Goal: Communication & Community: Share content

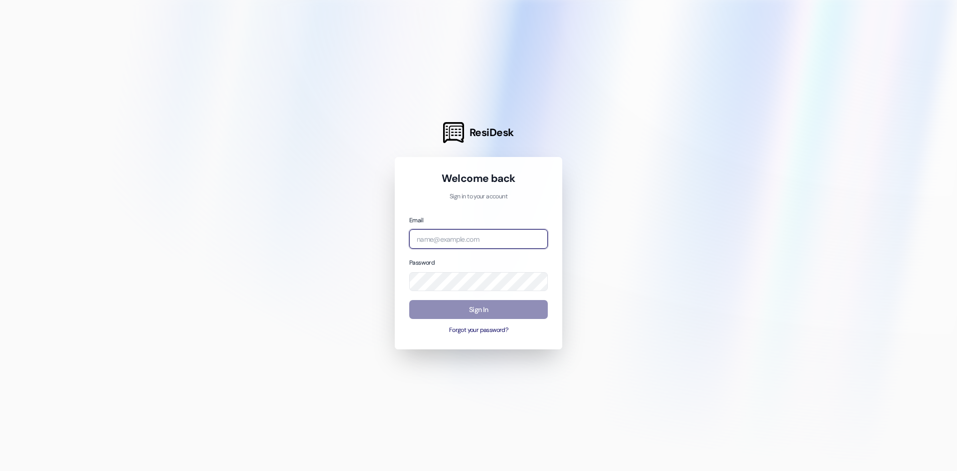
type input "[PERSON_NAME][EMAIL_ADDRESS][DOMAIN_NAME]"
click at [516, 315] on button "Sign In" at bounding box center [478, 309] width 139 height 19
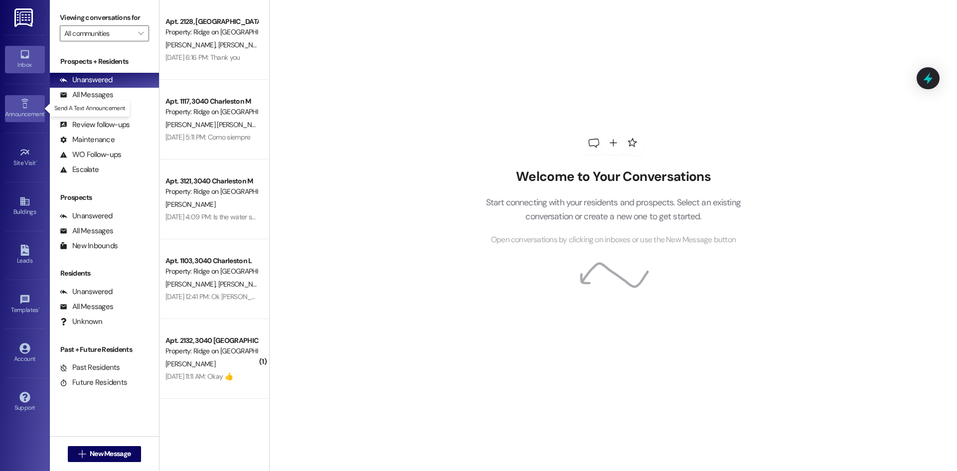
click at [35, 105] on link "Announcement •" at bounding box center [25, 108] width 40 height 27
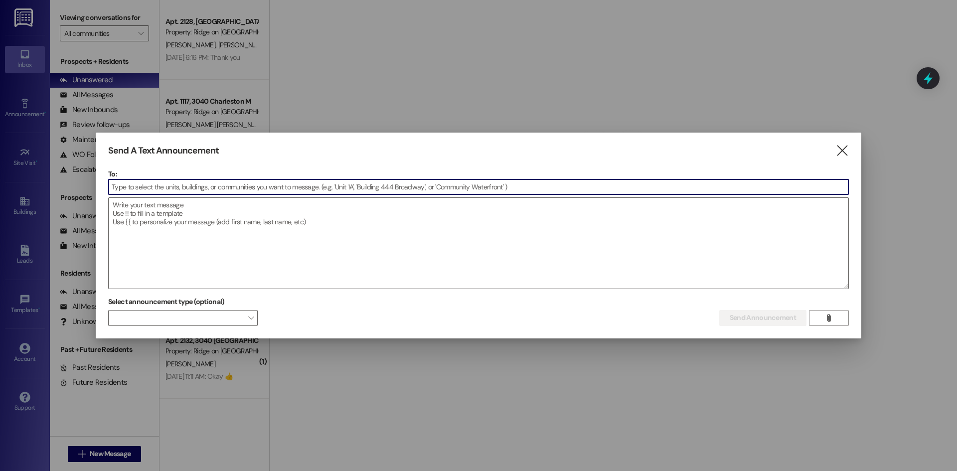
click at [161, 187] on input at bounding box center [479, 186] width 740 height 15
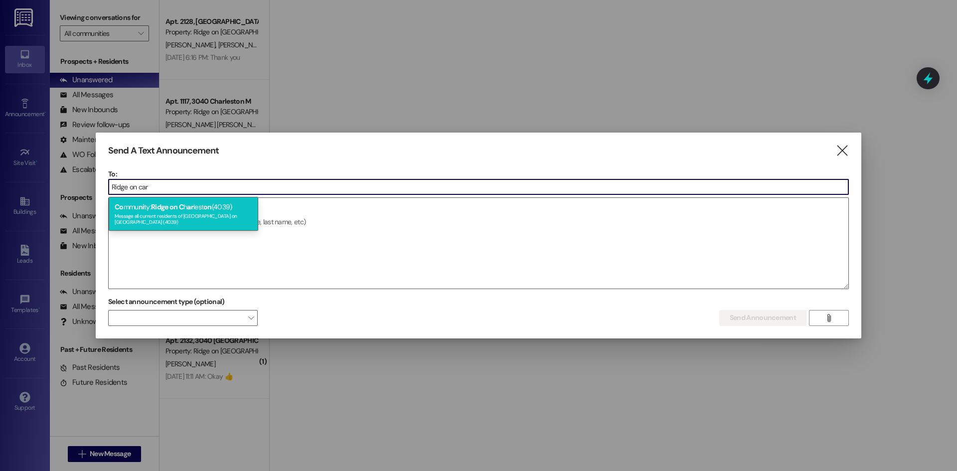
type input "Ridge on car"
click at [162, 211] on span "Ridge on C" at bounding box center [167, 206] width 32 height 9
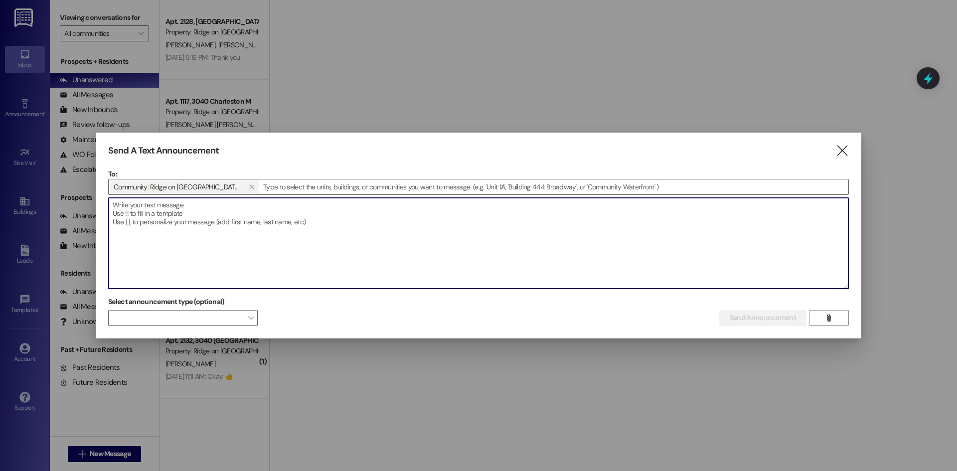
click at [204, 220] on textarea at bounding box center [479, 243] width 740 height 91
paste textarea "Dear residents, Join us in the Leasing Office [DATE][DATE], between 12:00 PM – …"
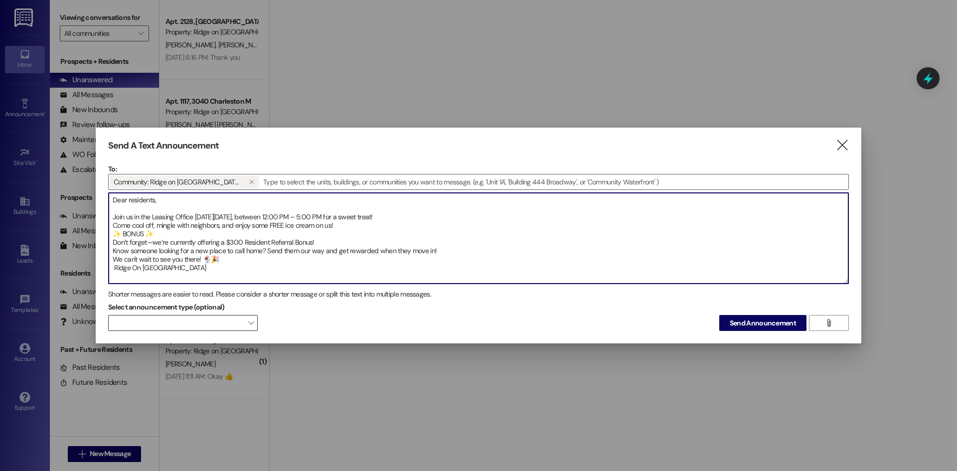
type textarea "Dear residents, Join us in the Leasing Office [DATE][DATE], between 12:00 PM – …"
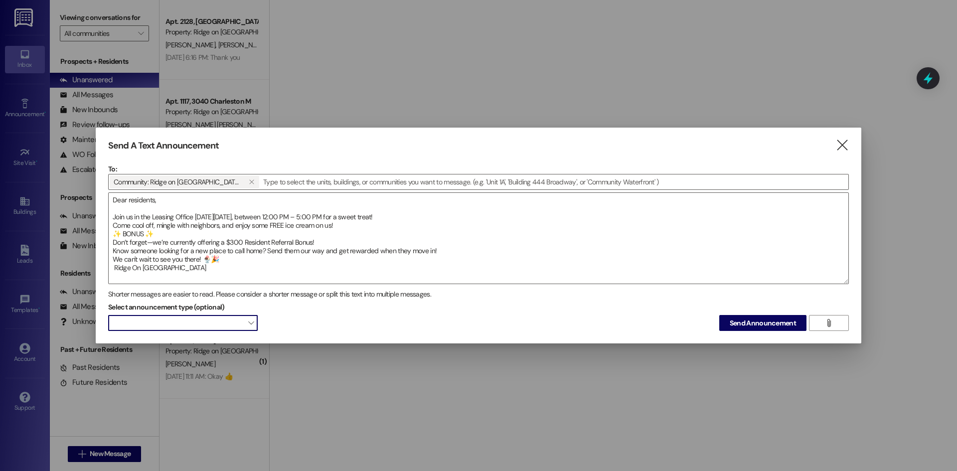
click at [196, 321] on span at bounding box center [183, 323] width 150 height 16
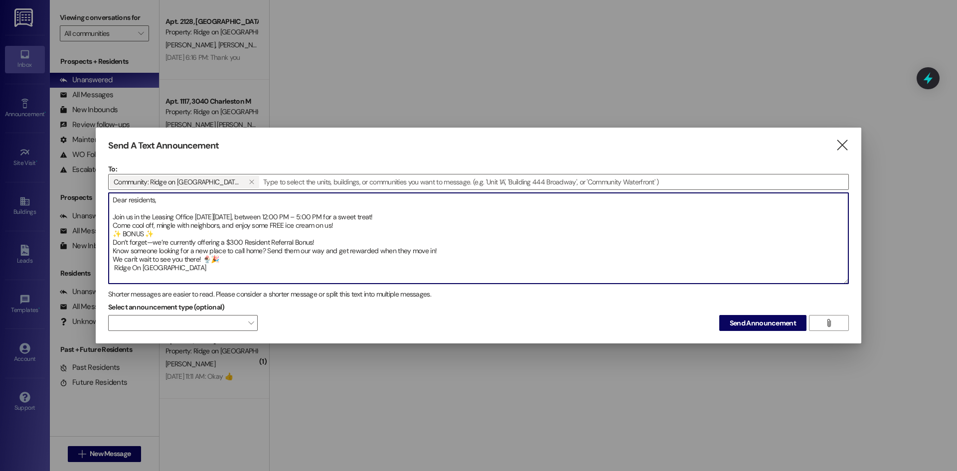
click at [576, 232] on textarea "Dear residents, Join us in the Leasing Office [DATE][DATE], between 12:00 PM – …" at bounding box center [479, 238] width 740 height 91
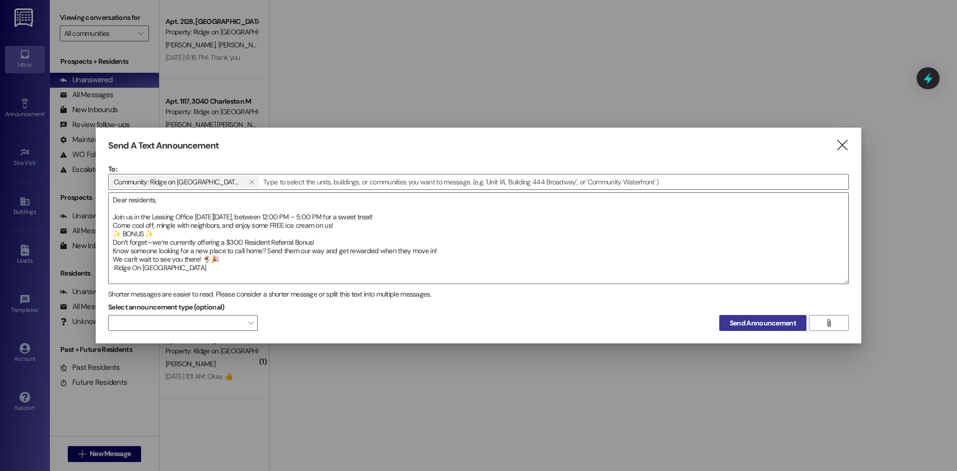
click at [745, 323] on span "Send Announcement" at bounding box center [763, 323] width 66 height 10
